Goal: Information Seeking & Learning: Learn about a topic

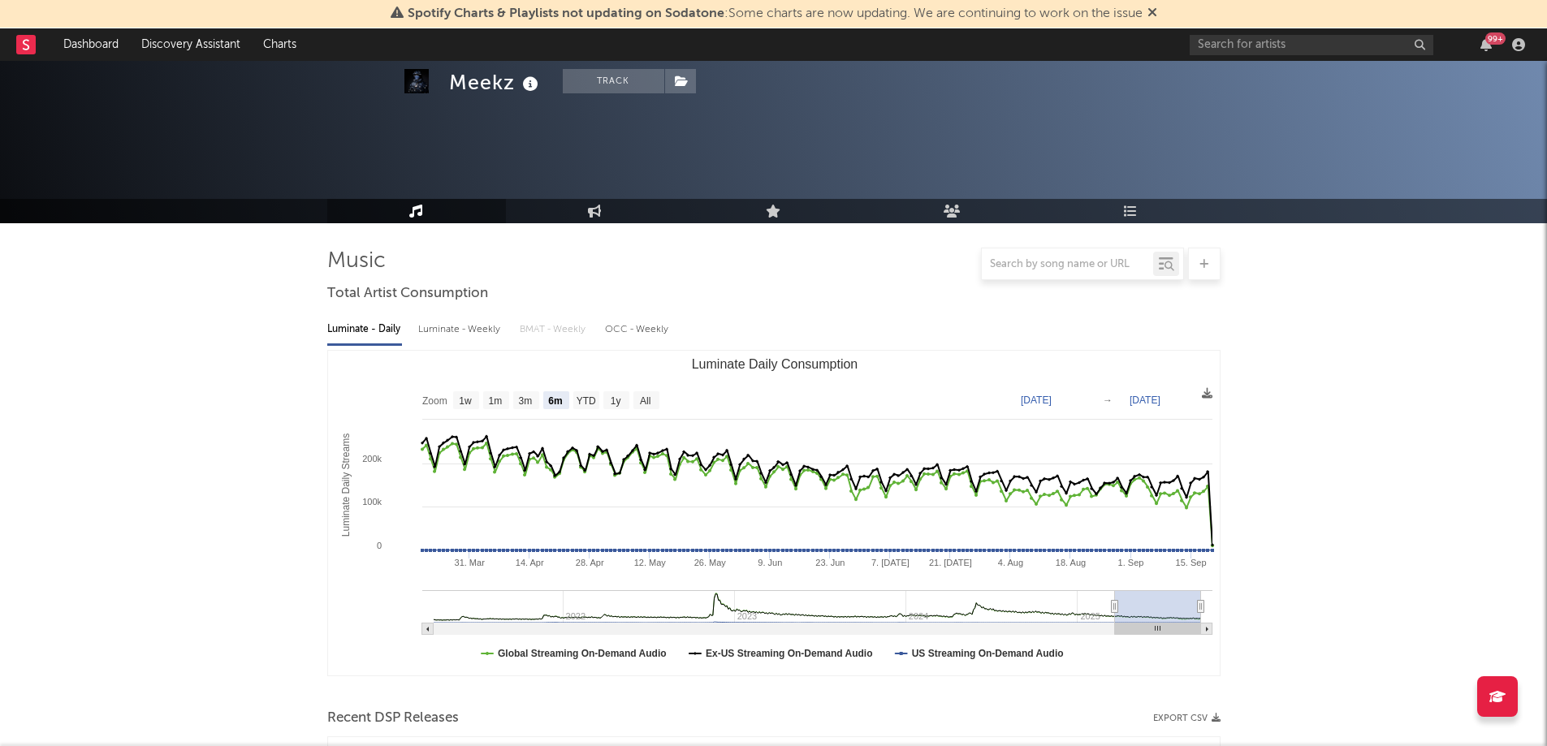
select select "6m"
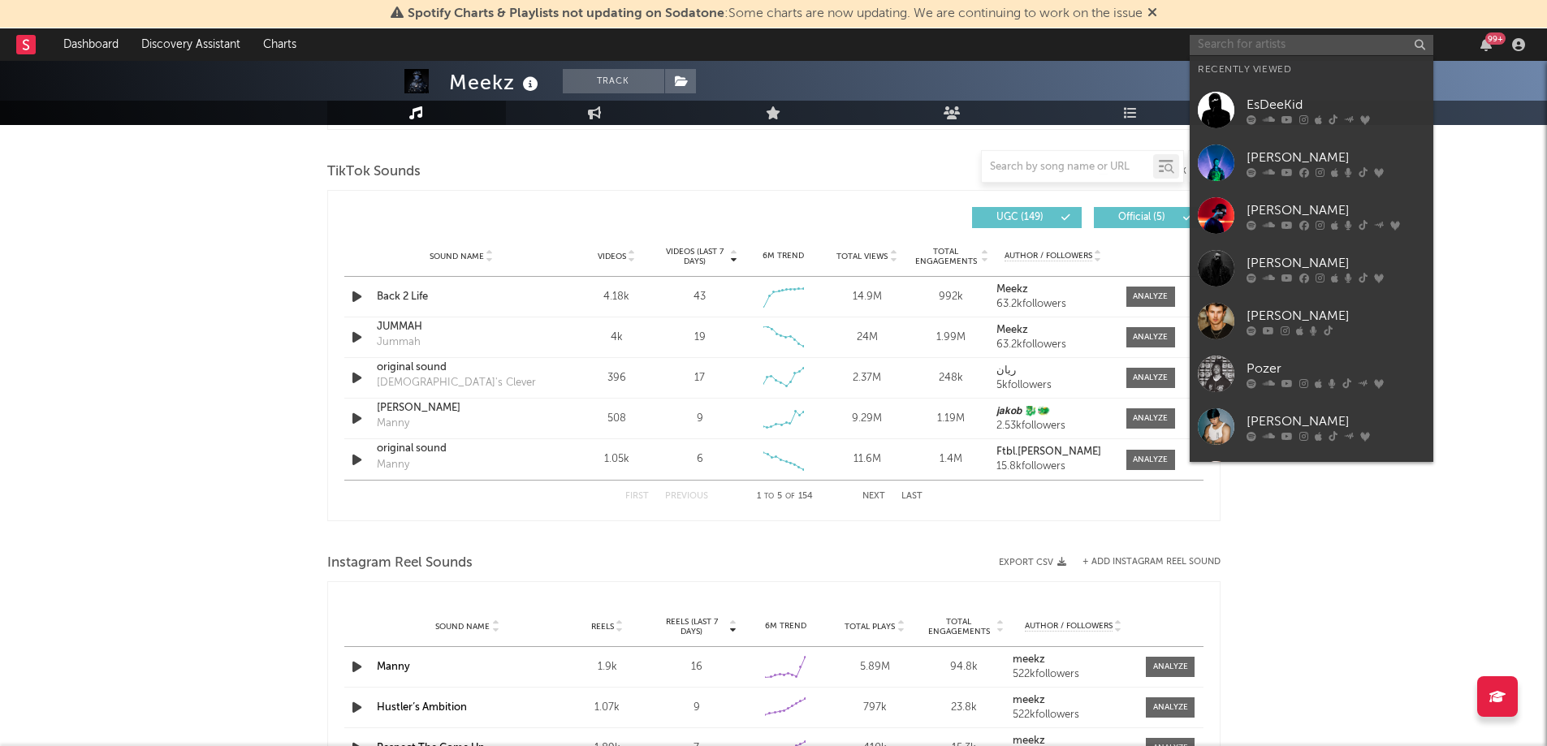
click at [1254, 51] on input "text" at bounding box center [1312, 45] width 244 height 20
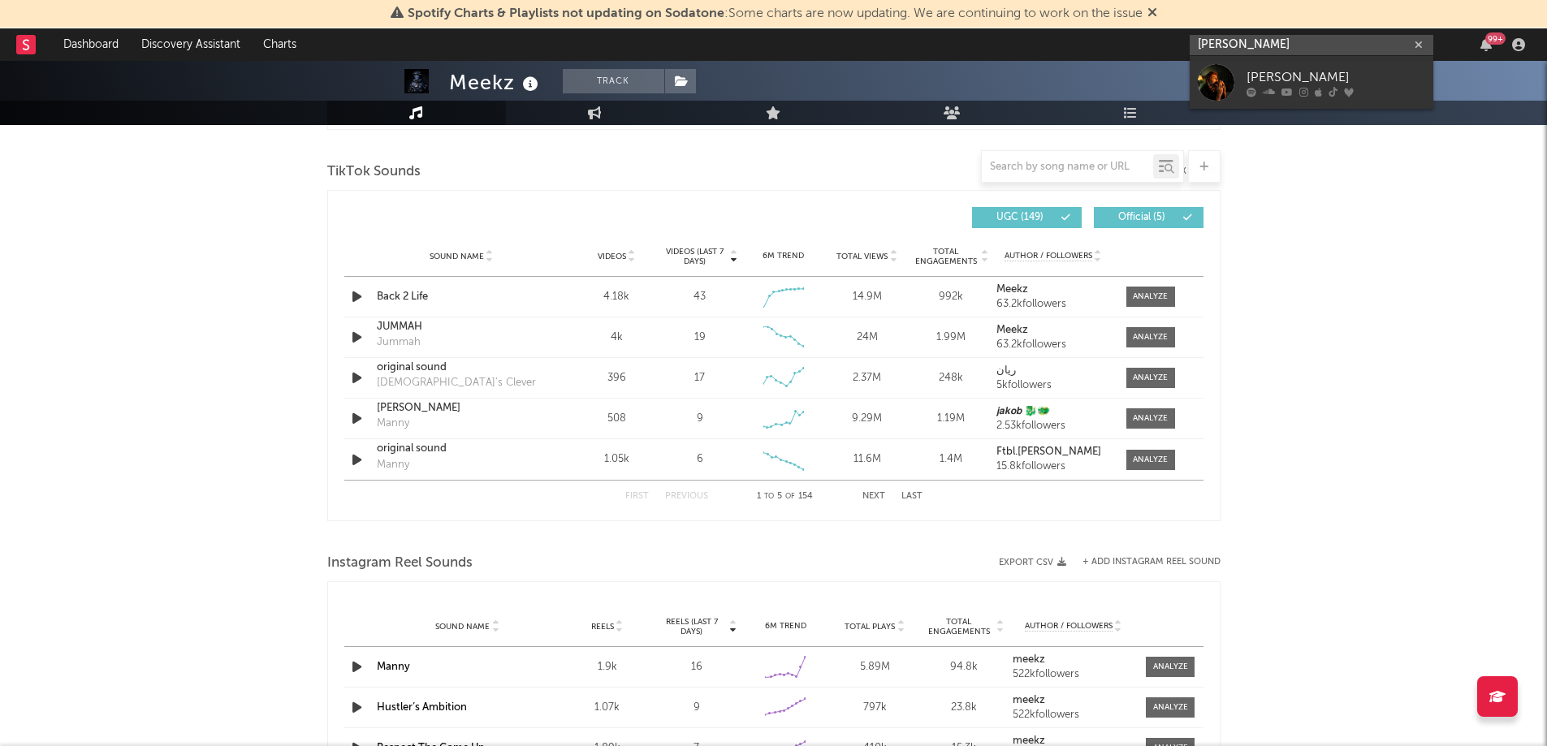
type input "[PERSON_NAME]"
click at [1311, 65] on link "[PERSON_NAME]" at bounding box center [1312, 82] width 244 height 53
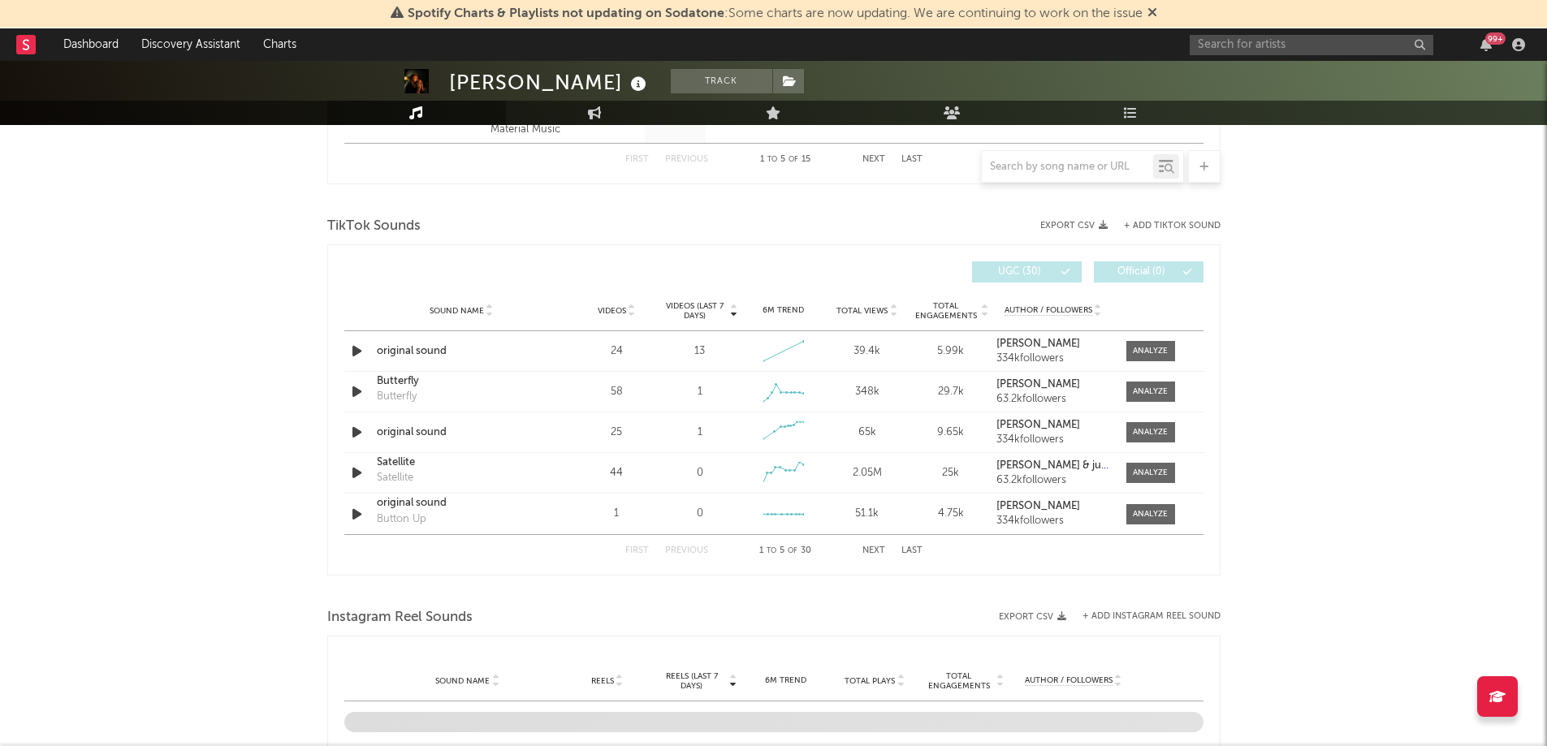
scroll to position [812, 0]
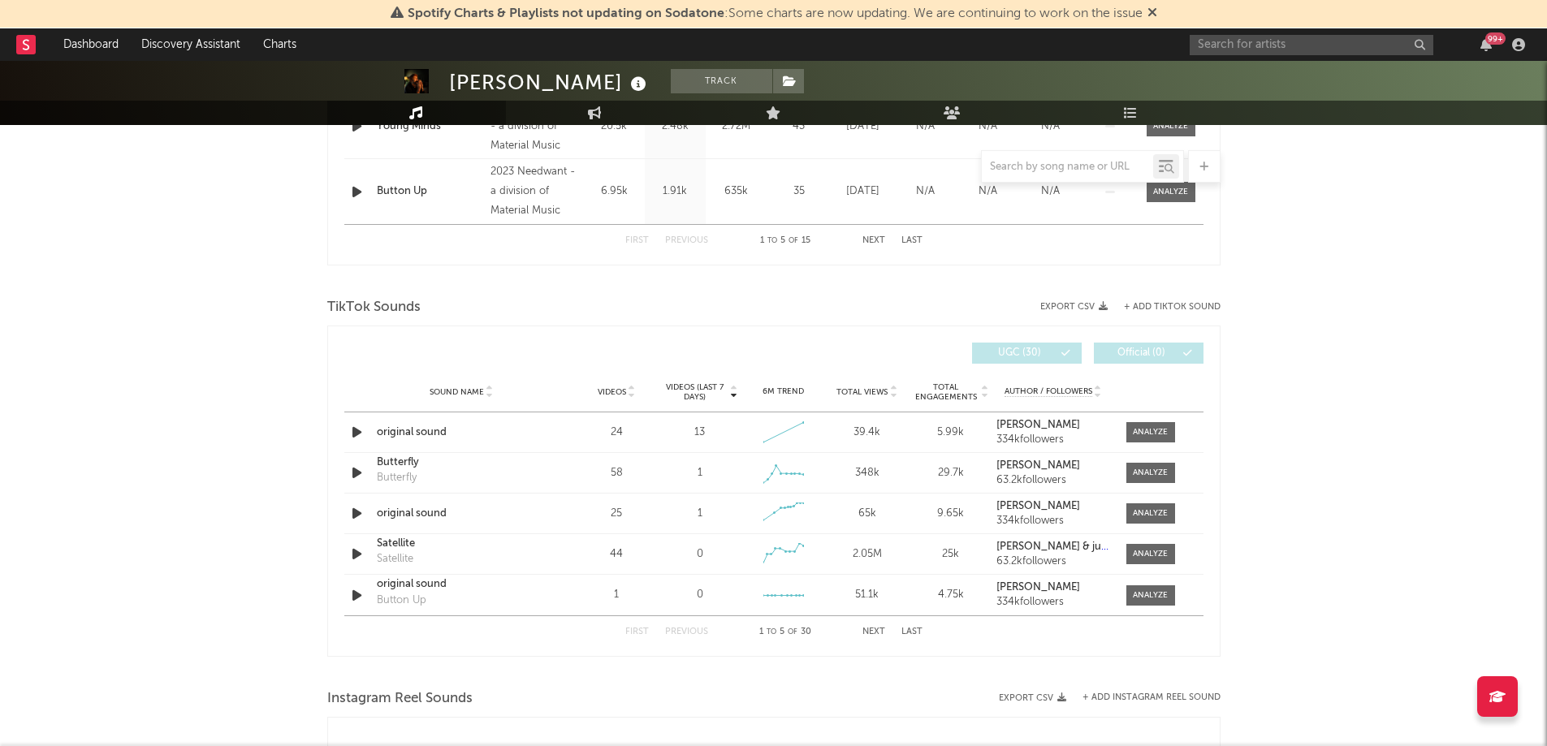
select select "6m"
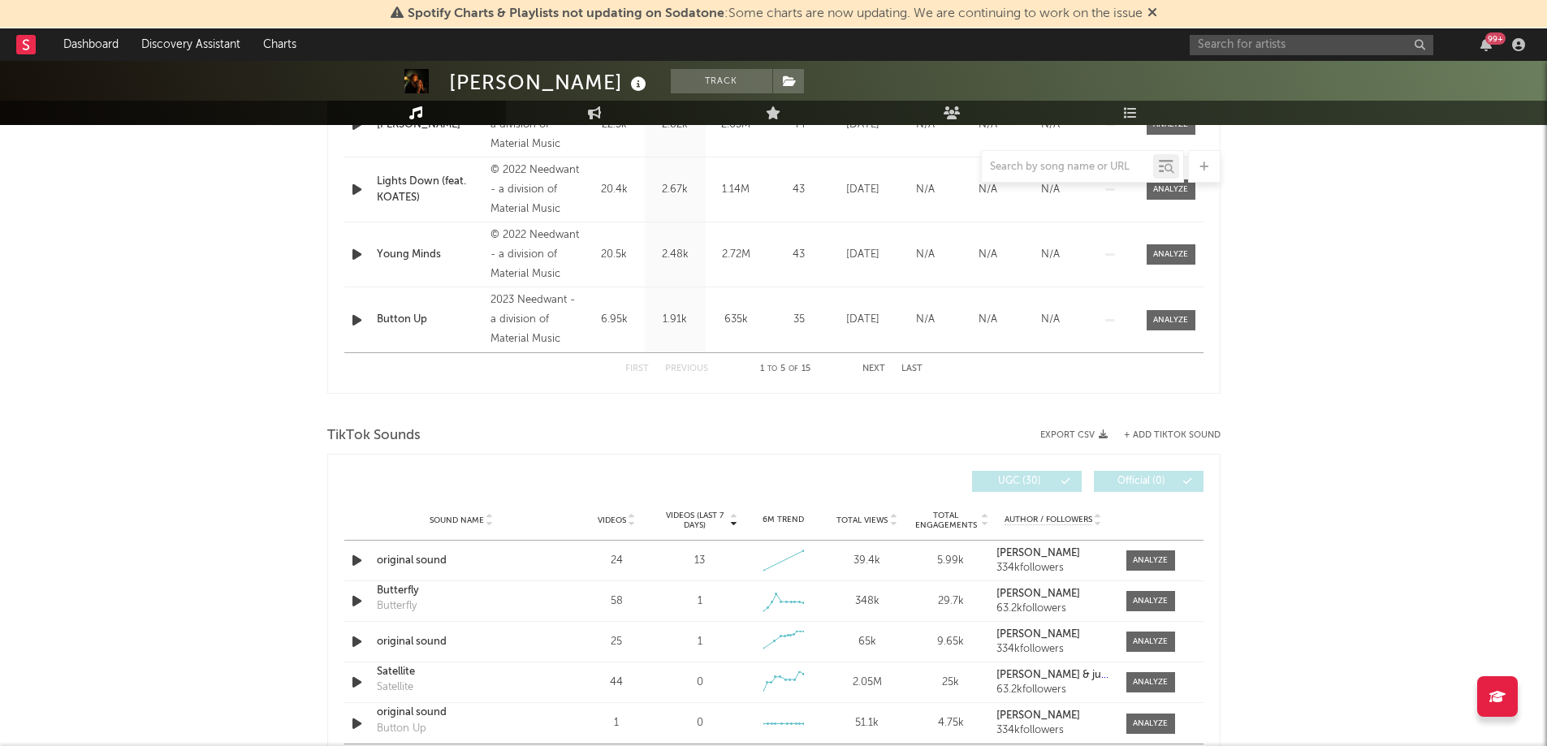
scroll to position [940, 0]
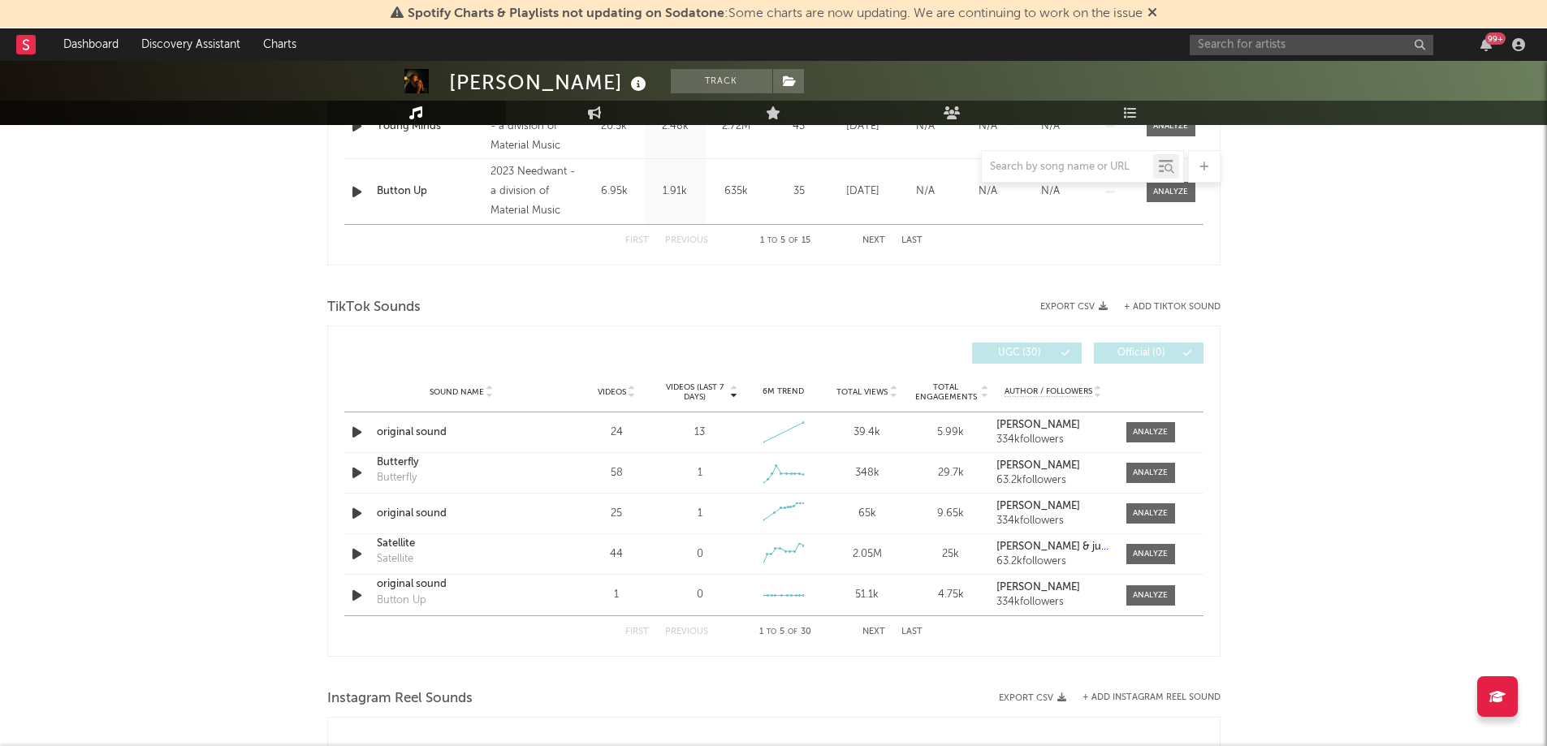
click at [899, 395] on div "Total Views" at bounding box center [867, 392] width 76 height 12
click at [425, 420] on div "original sound" at bounding box center [462, 422] width 170 height 16
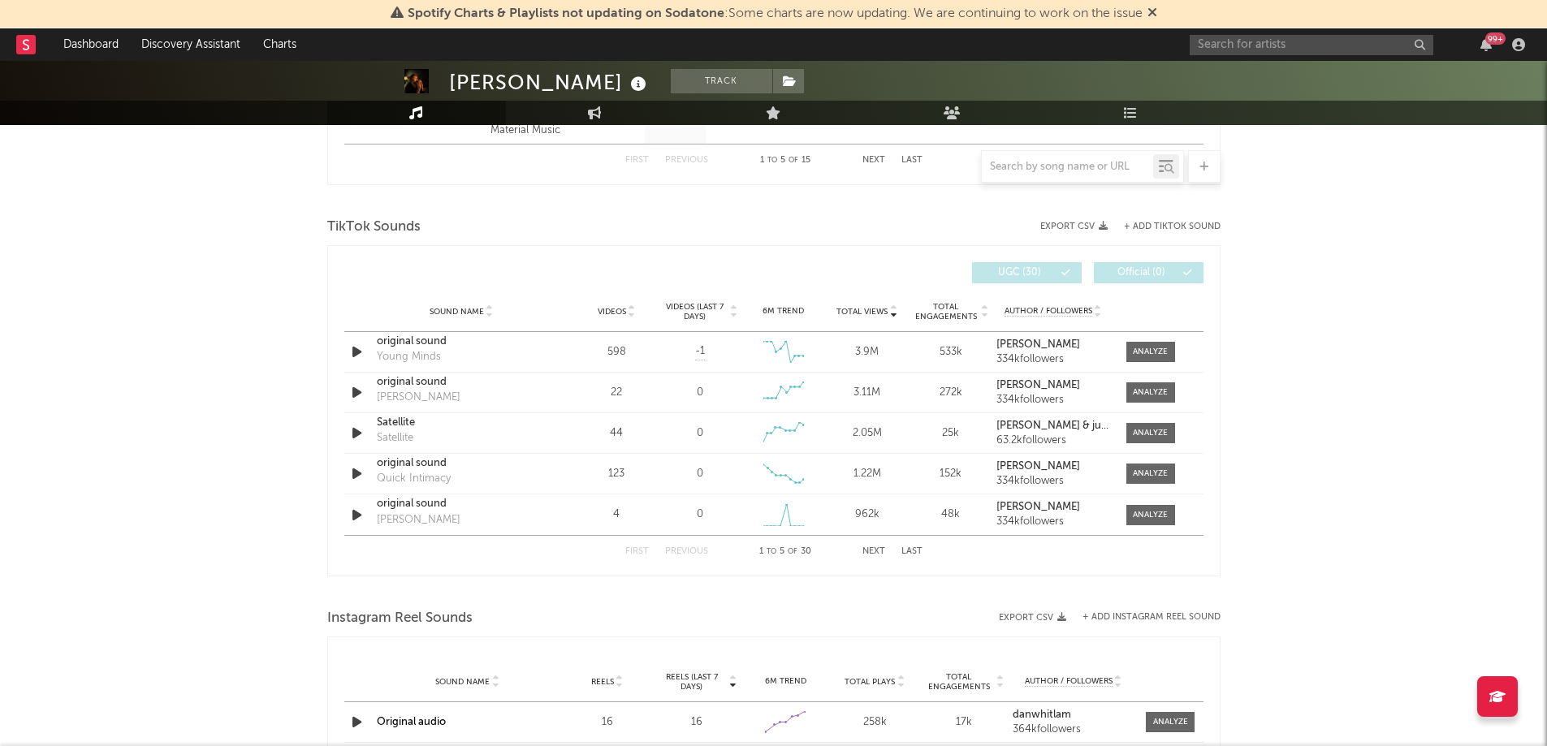
scroll to position [1022, 0]
click at [1144, 349] on div at bounding box center [1150, 351] width 35 height 12
click at [1151, 393] on div at bounding box center [1150, 392] width 35 height 12
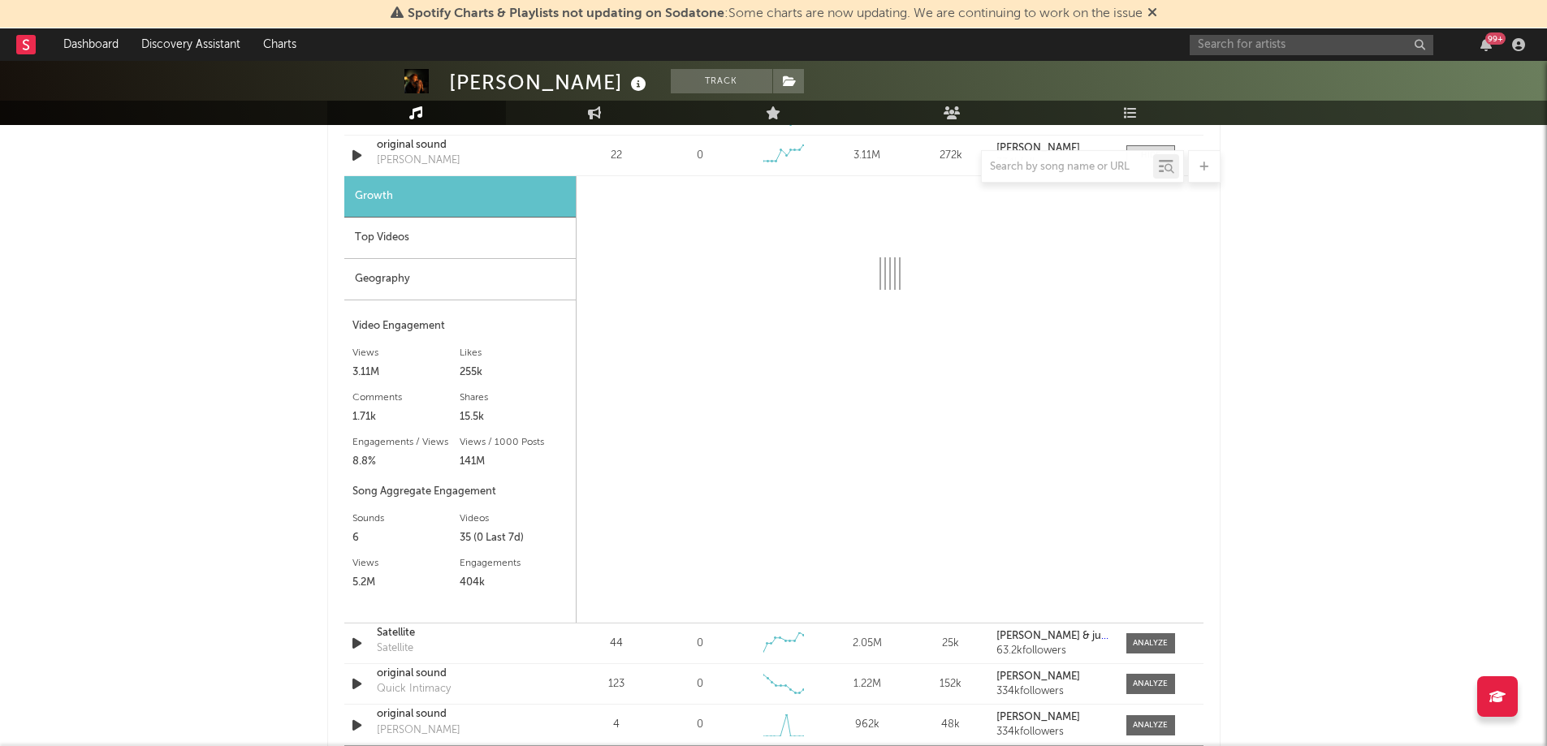
scroll to position [1265, 0]
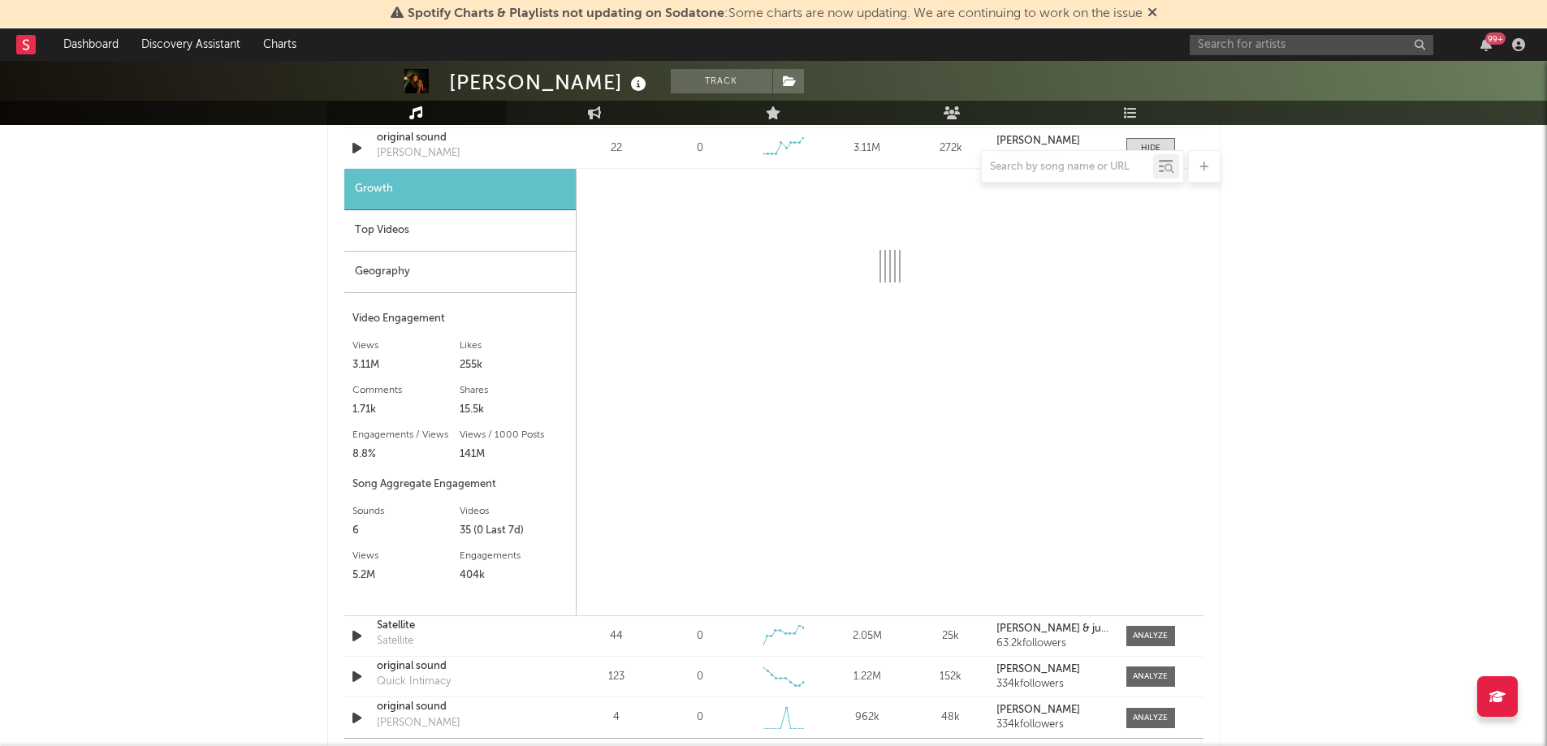
click at [417, 232] on div "Top Videos" at bounding box center [459, 230] width 231 height 41
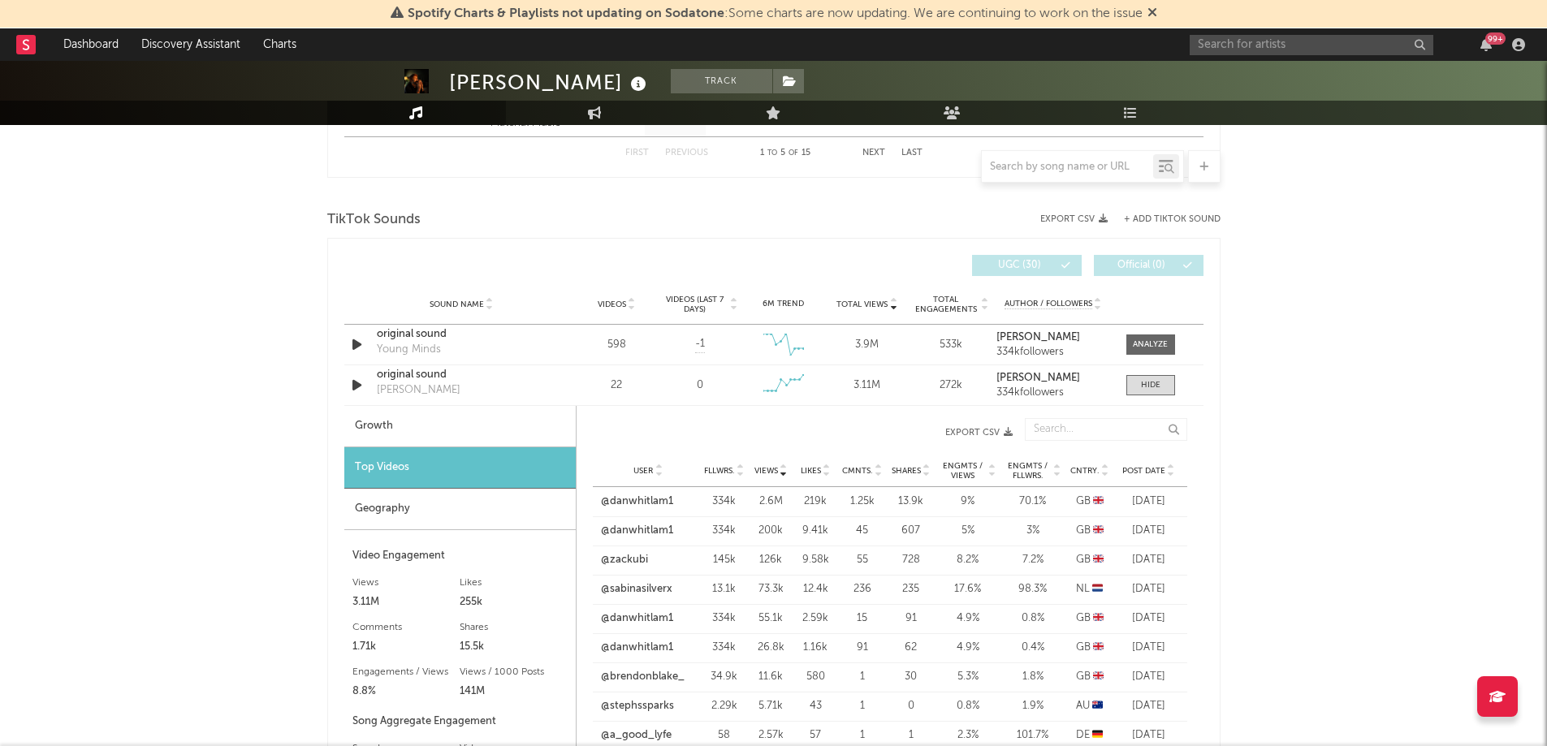
scroll to position [1022, 0]
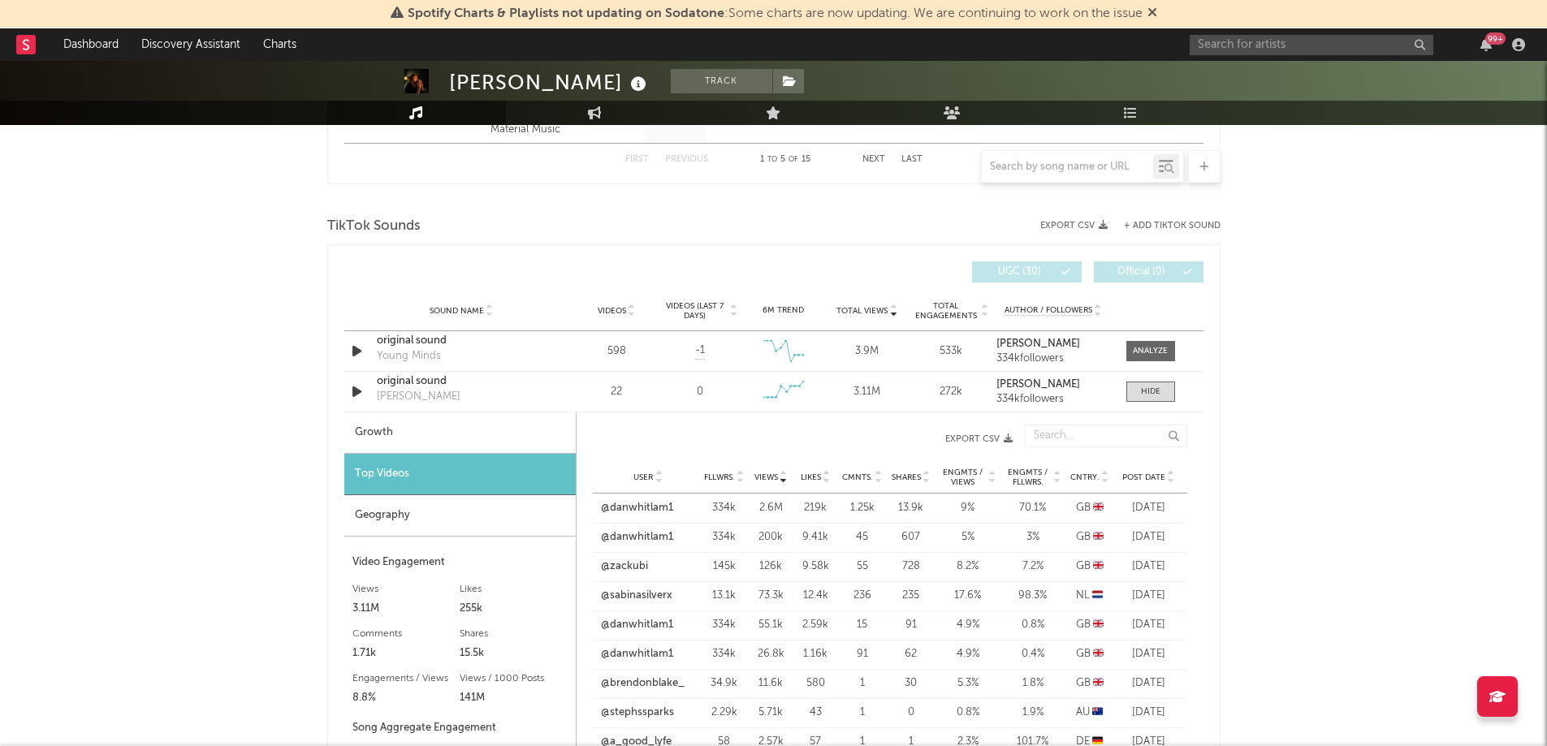
click at [1143, 395] on div at bounding box center [1150, 392] width 19 height 12
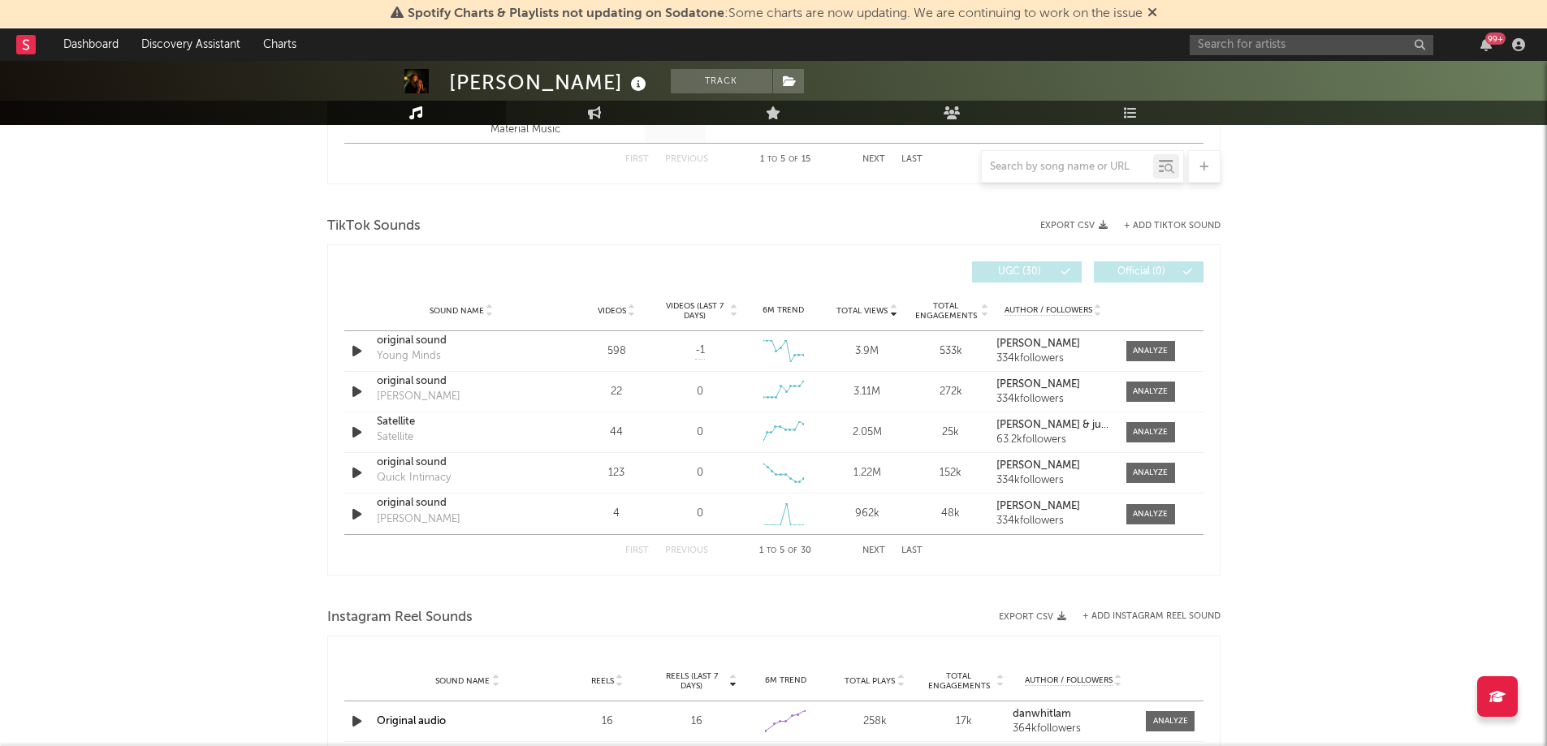
click at [870, 543] on div "First Previous 1 to 5 of 30 Next Last" at bounding box center [773, 551] width 297 height 32
click at [871, 550] on button "Next" at bounding box center [873, 551] width 23 height 9
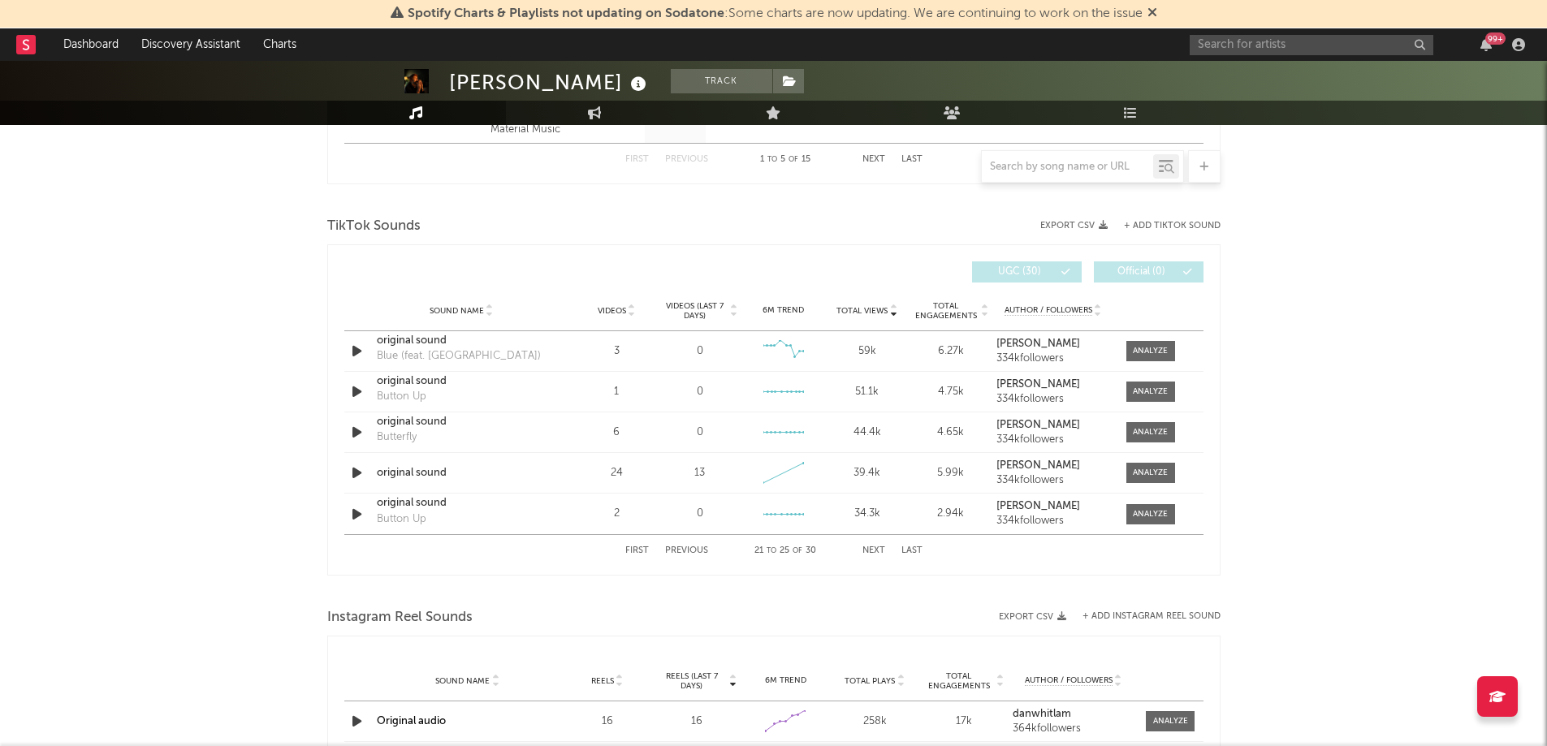
click at [871, 549] on button "Next" at bounding box center [873, 551] width 23 height 9
